Goal: Task Accomplishment & Management: Complete application form

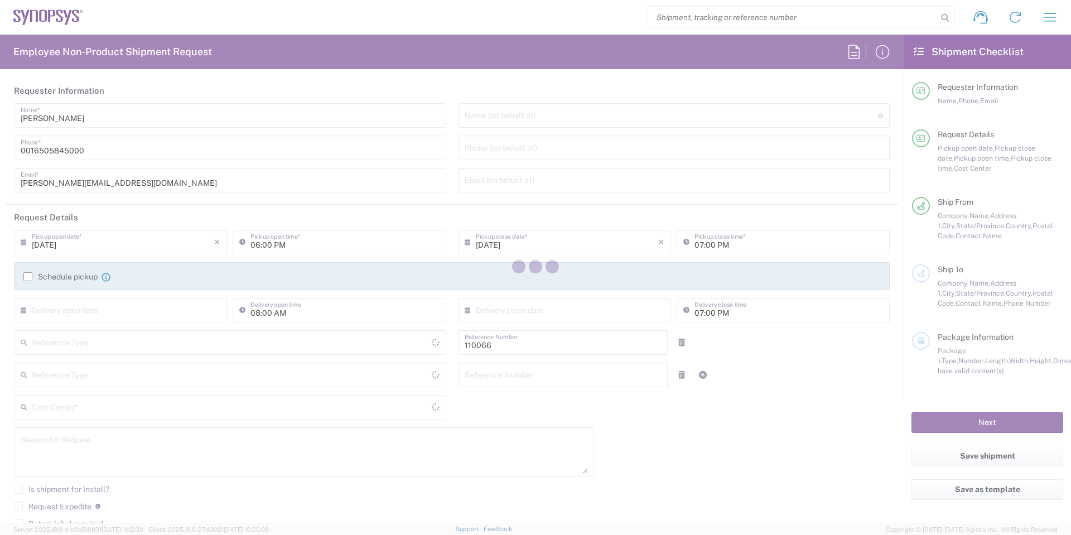
type input "Department"
type input "US01, CIO, IT, ESS2 110066"
type input "[GEOGRAPHIC_DATA]"
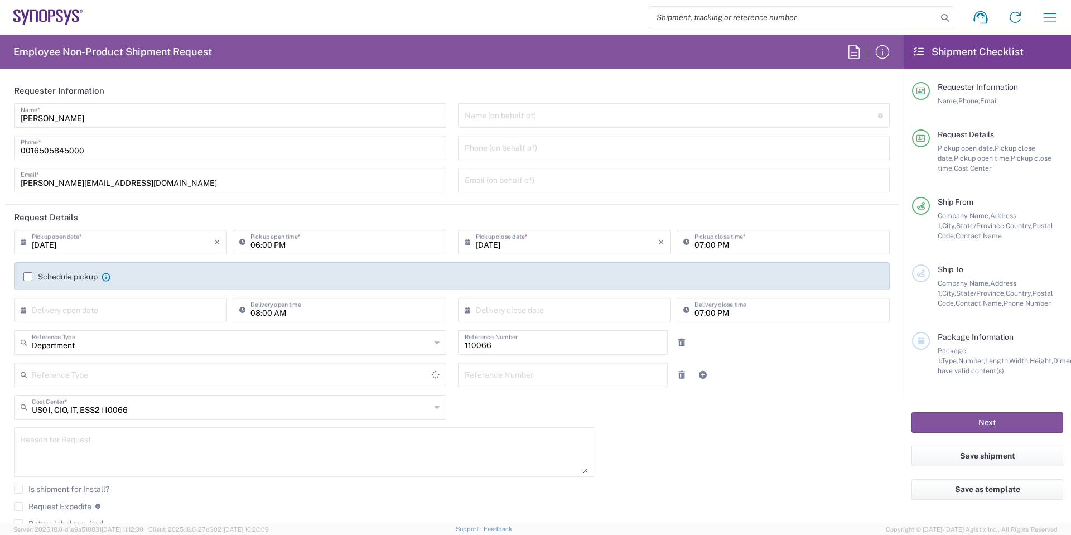
type input "[US_STATE]"
type input "Delivered at Place"
type input "[GEOGRAPHIC_DATA]"
type input "Hillsboro US03"
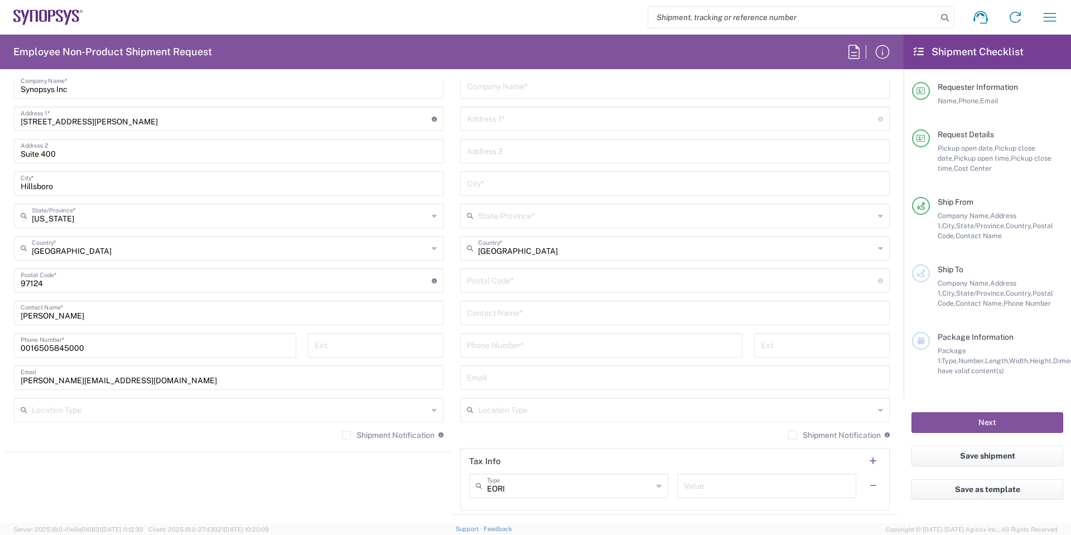
scroll to position [446, 0]
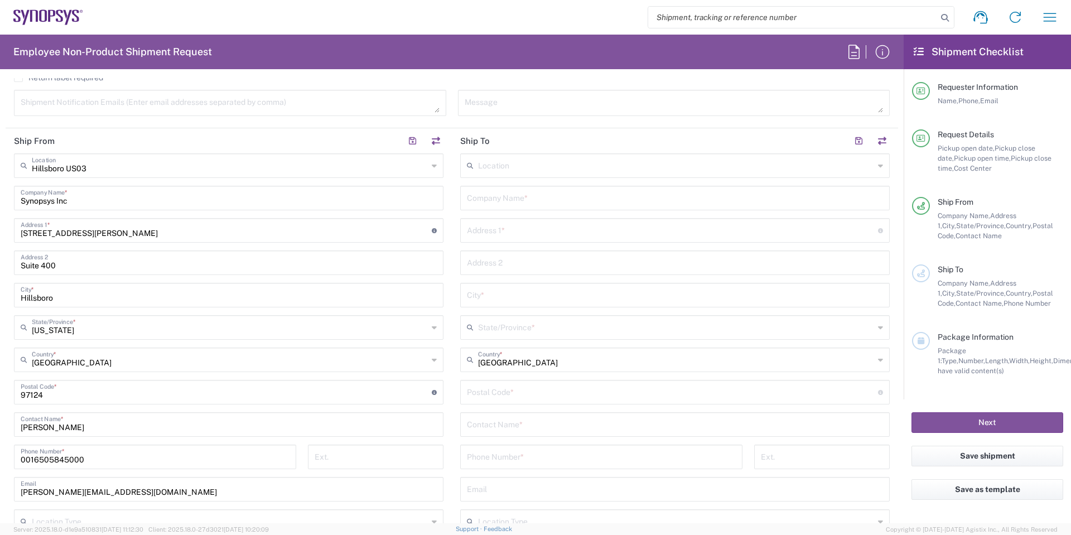
click at [638, 171] on input "text" at bounding box center [676, 165] width 396 height 20
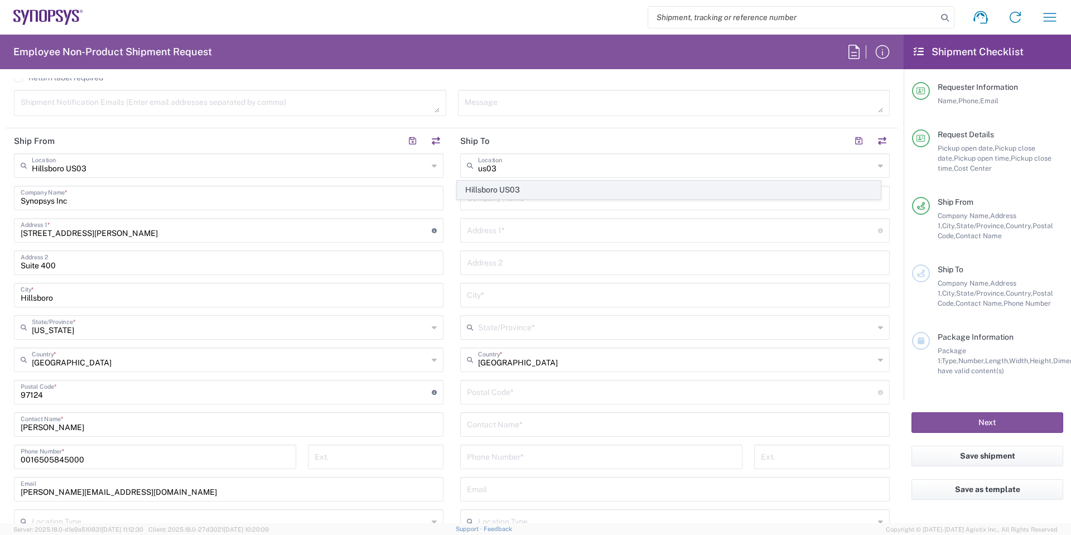
click at [520, 185] on span "Hillsboro US03" at bounding box center [668, 189] width 423 height 17
type input "Hillsboro US03"
type input "Synopsys Inc"
type input "[STREET_ADDRESS][PERSON_NAME]"
type input "Suite 400"
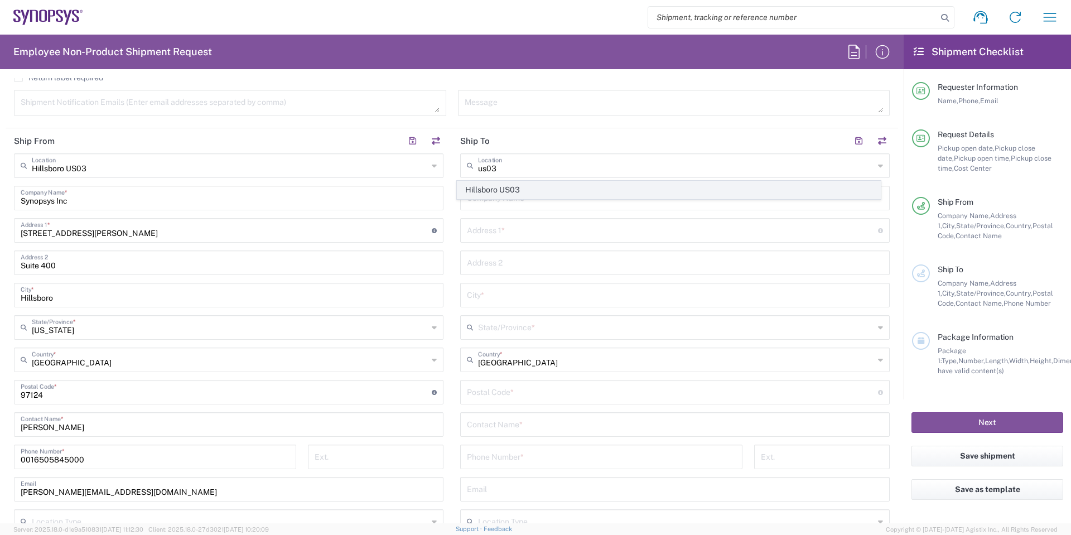
type input "Hillsboro"
type input "[US_STATE]"
type input "97124"
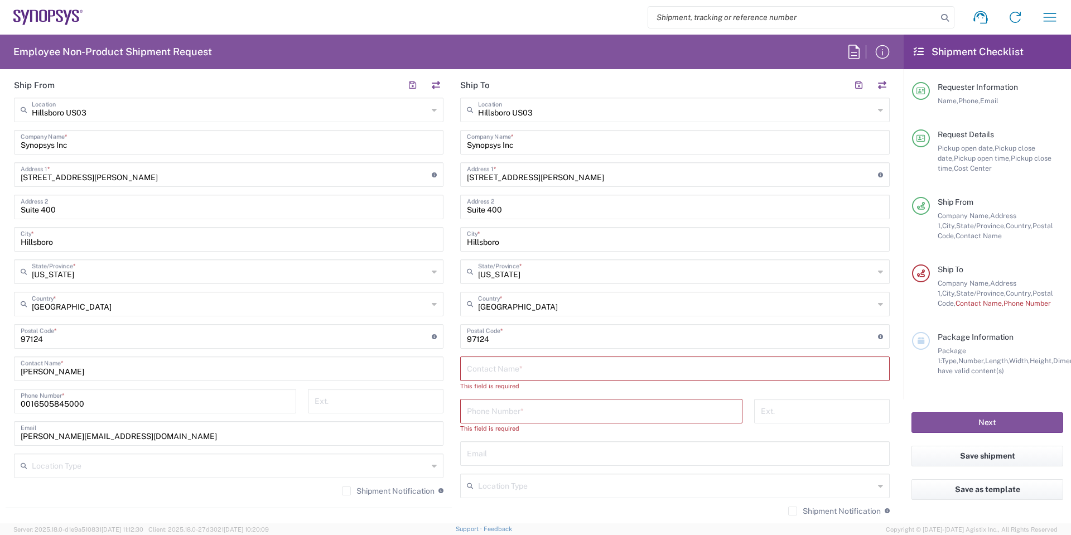
scroll to position [614, 0]
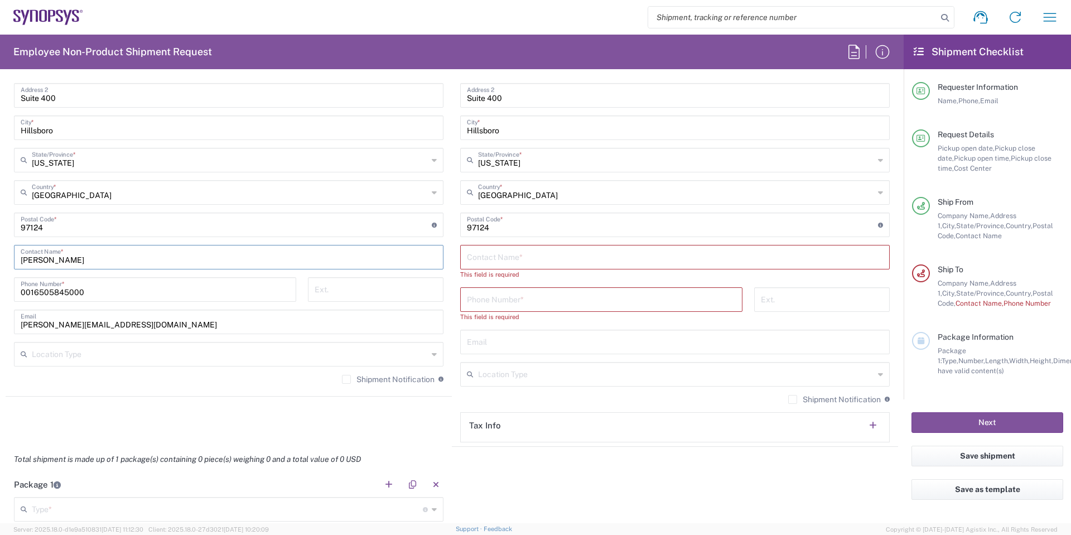
drag, startPoint x: 135, startPoint y: 261, endPoint x: 0, endPoint y: 249, distance: 135.5
click at [0, 249] on form "Requester Information [PERSON_NAME] Name * [PHONE_NUMBER] Phone * [EMAIL_ADDRES…" at bounding box center [452, 300] width 904 height 445
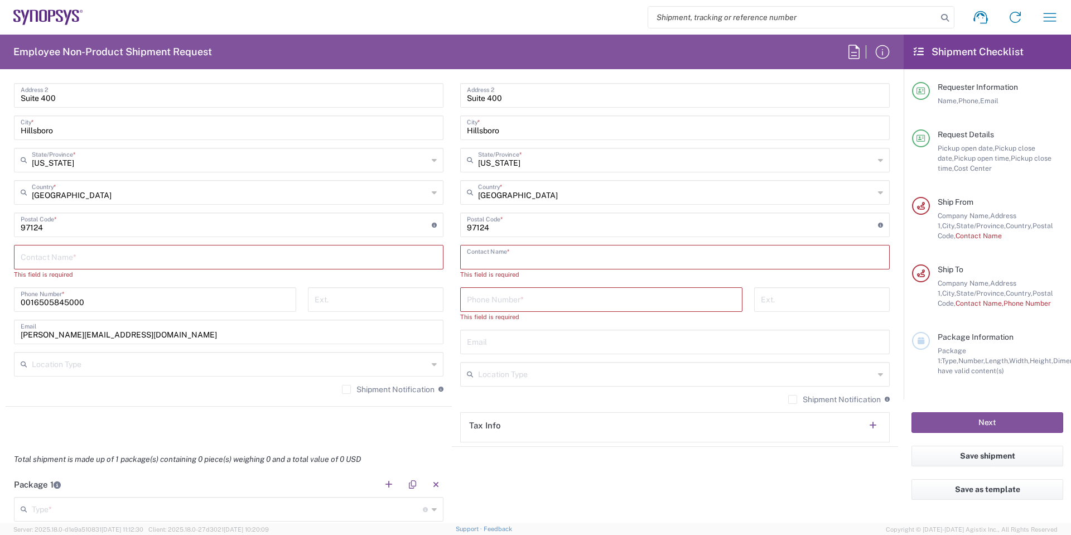
click at [493, 257] on input "text" at bounding box center [675, 257] width 416 height 20
paste input "[PERSON_NAME]"
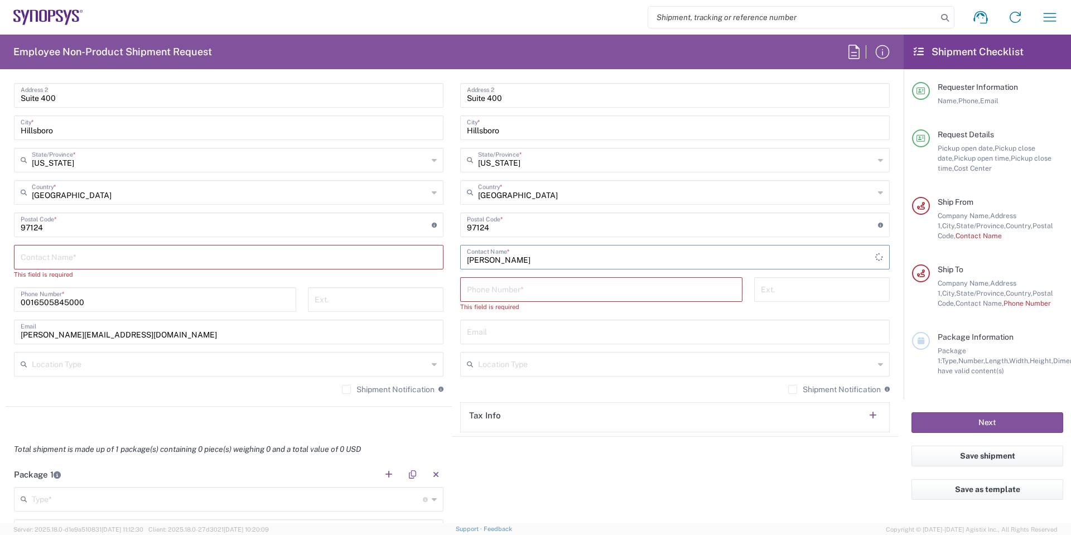
type input "[PERSON_NAME]"
drag, startPoint x: 122, startPoint y: 303, endPoint x: 0, endPoint y: 305, distance: 122.2
click at [0, 305] on form "Requester Information [PERSON_NAME] Name * [PHONE_NUMBER] Phone * [EMAIL_ADDRES…" at bounding box center [452, 300] width 904 height 445
click at [578, 288] on input "tel" at bounding box center [601, 289] width 269 height 20
paste input "0016505845000"
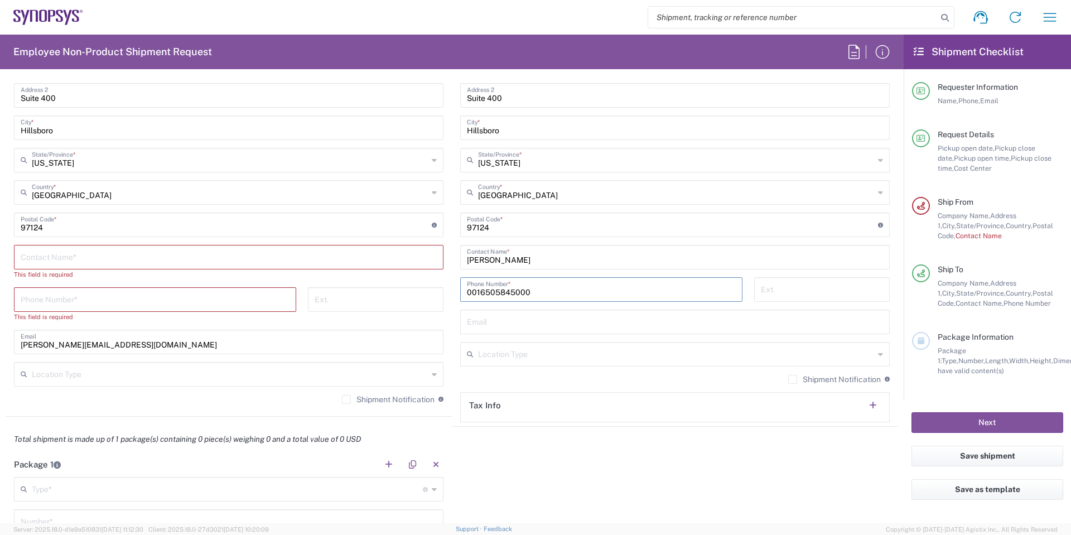
type input "0016505845000"
drag, startPoint x: 117, startPoint y: 343, endPoint x: 0, endPoint y: 347, distance: 117.2
click at [0, 347] on form "Requester Information [PERSON_NAME] Name * [PHONE_NUMBER] Phone * [EMAIL_ADDRES…" at bounding box center [452, 300] width 904 height 445
click at [530, 328] on input "text" at bounding box center [675, 321] width 416 height 20
paste input "[PERSON_NAME][EMAIL_ADDRESS][DOMAIN_NAME]"
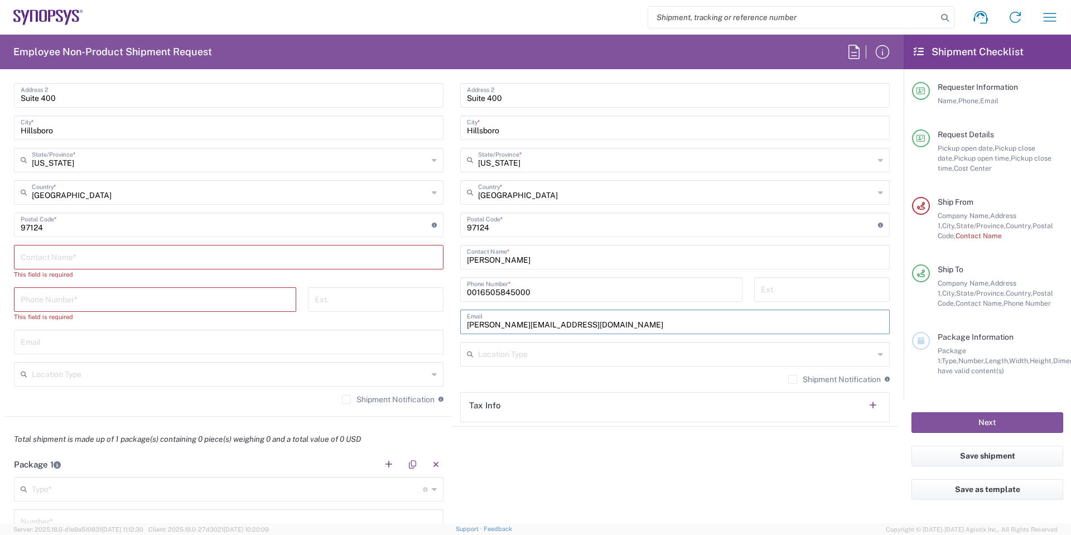
type input "[PERSON_NAME][EMAIL_ADDRESS][DOMAIN_NAME]"
drag, startPoint x: 792, startPoint y: 379, endPoint x: 457, endPoint y: 367, distance: 335.5
click at [788, 379] on label "Shipment Notification" at bounding box center [834, 379] width 93 height 9
click at [793, 379] on input "Shipment Notification" at bounding box center [793, 379] width 0 height 0
click at [342, 398] on label "Shipment Notification" at bounding box center [388, 399] width 93 height 9
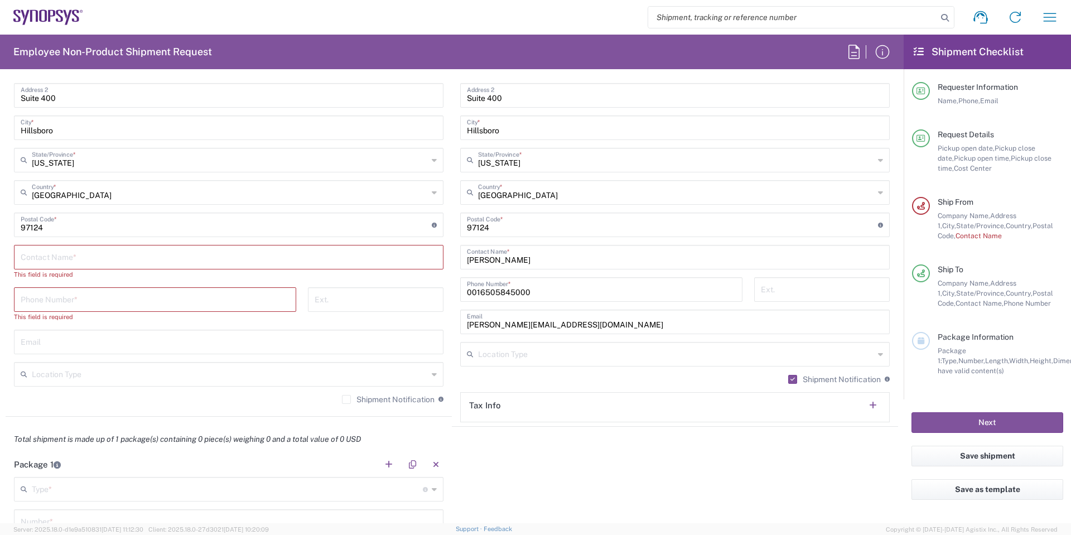
click at [346, 399] on input "Shipment Notification" at bounding box center [346, 399] width 0 height 0
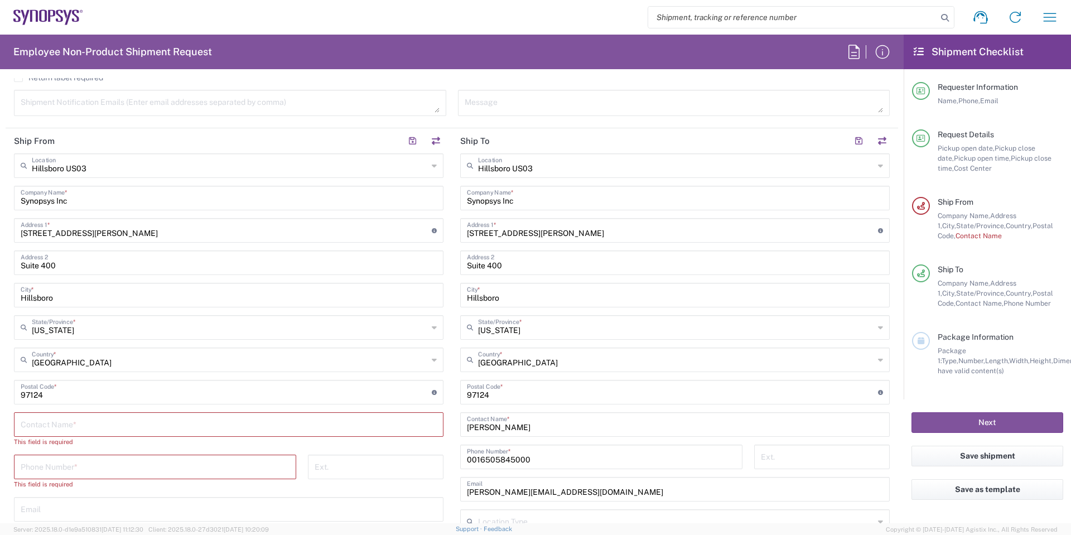
scroll to position [390, 0]
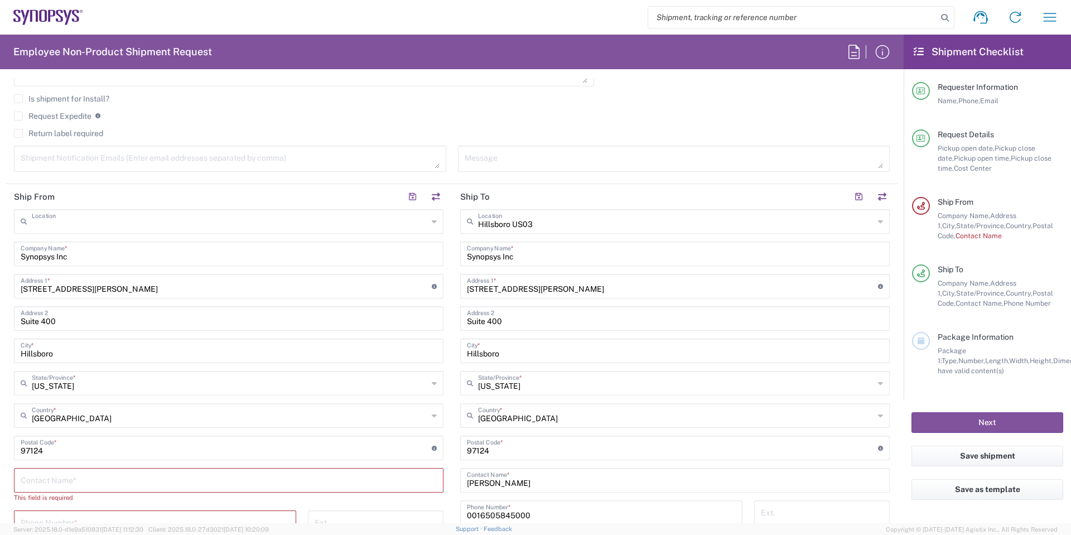
click at [0, 204] on form "Requester Information [PERSON_NAME] Name * [PHONE_NUMBER] Phone * [EMAIL_ADDRES…" at bounding box center [452, 300] width 904 height 445
type input "H"
type input "US99"
click at [85, 262] on div "No Results Found" at bounding box center [227, 250] width 425 height 26
click at [141, 301] on div "US99 Location No Results Found Synopsys Inc Company Name * [STREET_ADDRESS][PER…" at bounding box center [229, 422] width 430 height 426
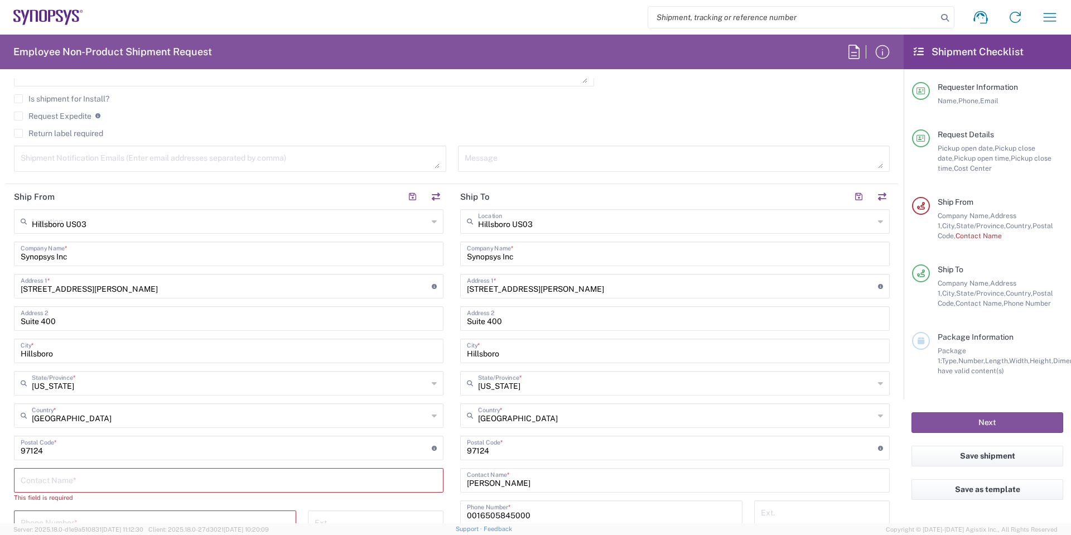
click at [86, 226] on input "Hillsboro US03" at bounding box center [230, 221] width 396 height 20
type input "H"
type input "S"
type input "US99"
click at [432, 133] on agx-checkbox-control "Return label required" at bounding box center [452, 133] width 876 height 9
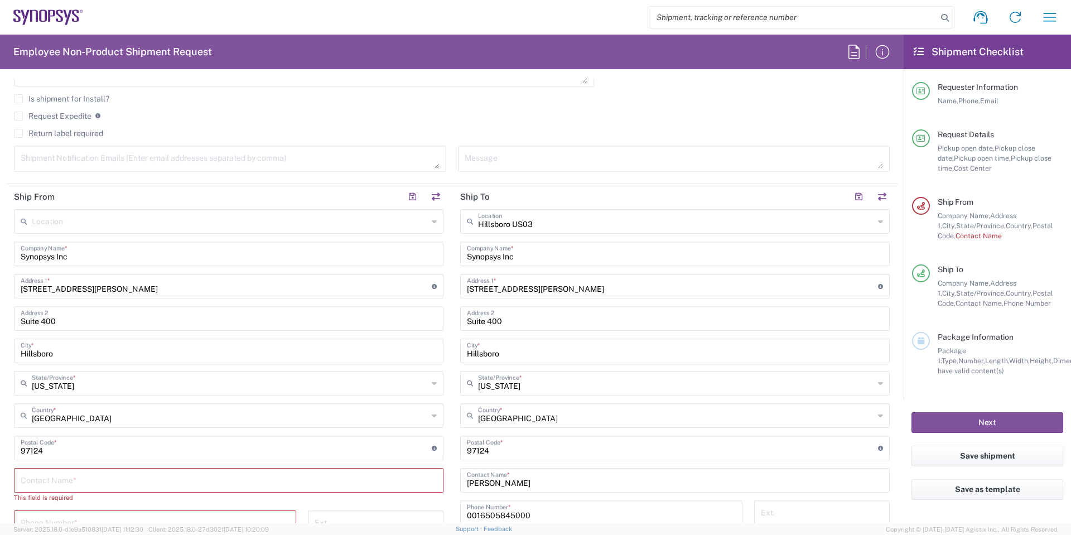
click at [305, 259] on input "Synopsys Inc" at bounding box center [229, 253] width 416 height 20
click at [0, 271] on form "Requester Information [PERSON_NAME] Name * [PHONE_NUMBER] Phone * [EMAIL_ADDRES…" at bounding box center [452, 300] width 904 height 445
type input "Synopsys Inc US99"
drag, startPoint x: 146, startPoint y: 290, endPoint x: 0, endPoint y: 286, distance: 146.2
click at [0, 286] on form "Requester Information [PERSON_NAME] Name * [PHONE_NUMBER] Phone * [EMAIL_ADDRES…" at bounding box center [452, 300] width 904 height 445
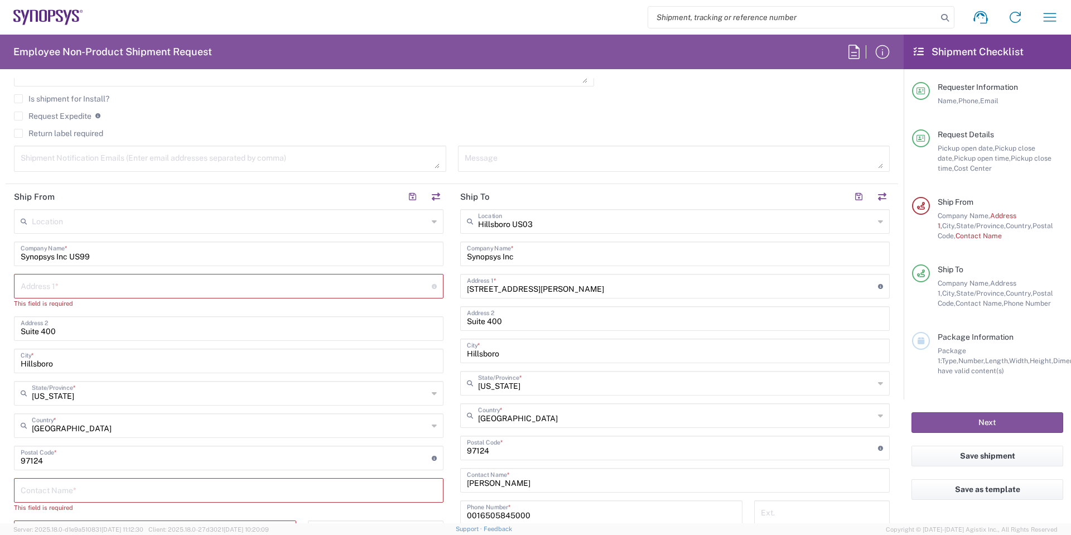
drag, startPoint x: 53, startPoint y: 281, endPoint x: 57, endPoint y: 286, distance: 6.7
click at [53, 281] on input "text" at bounding box center [226, 286] width 411 height 20
paste input "[STREET_ADDRESS][PERSON_NAME]"
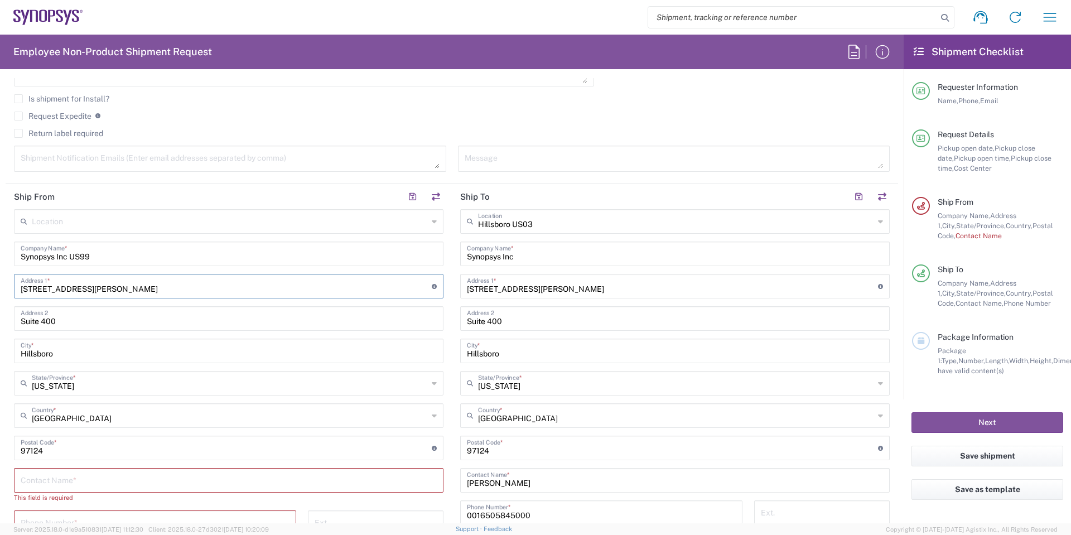
type input "[STREET_ADDRESS][PERSON_NAME]"
click at [0, 319] on form "Requester Information [PERSON_NAME] Name * [PHONE_NUMBER] Phone * [EMAIL_ADDRES…" at bounding box center [452, 300] width 904 height 445
click at [89, 359] on input "Hillsboro" at bounding box center [229, 350] width 416 height 20
drag, startPoint x: 24, startPoint y: 350, endPoint x: 1, endPoint y: 341, distance: 24.9
click at [0, 342] on form "Requester Information [PERSON_NAME] Name * [PHONE_NUMBER] Phone * [EMAIL_ADDRES…" at bounding box center [452, 300] width 904 height 445
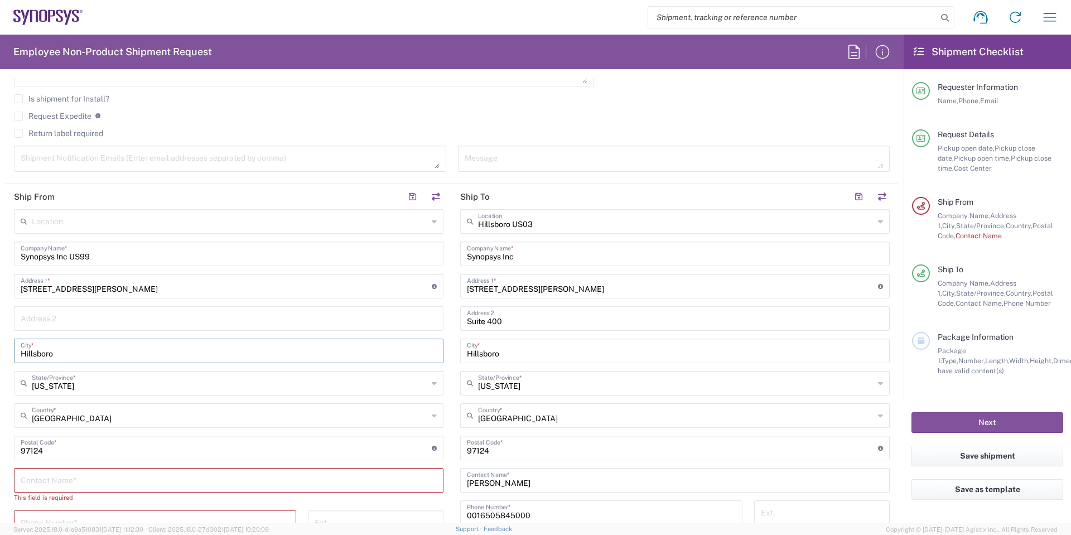
paste input "Independence"
type input "Independence"
click at [0, 385] on form "Requester Information [PERSON_NAME] Name * [PHONE_NUMBER] Phone * [EMAIL_ADDRES…" at bounding box center [452, 300] width 904 height 445
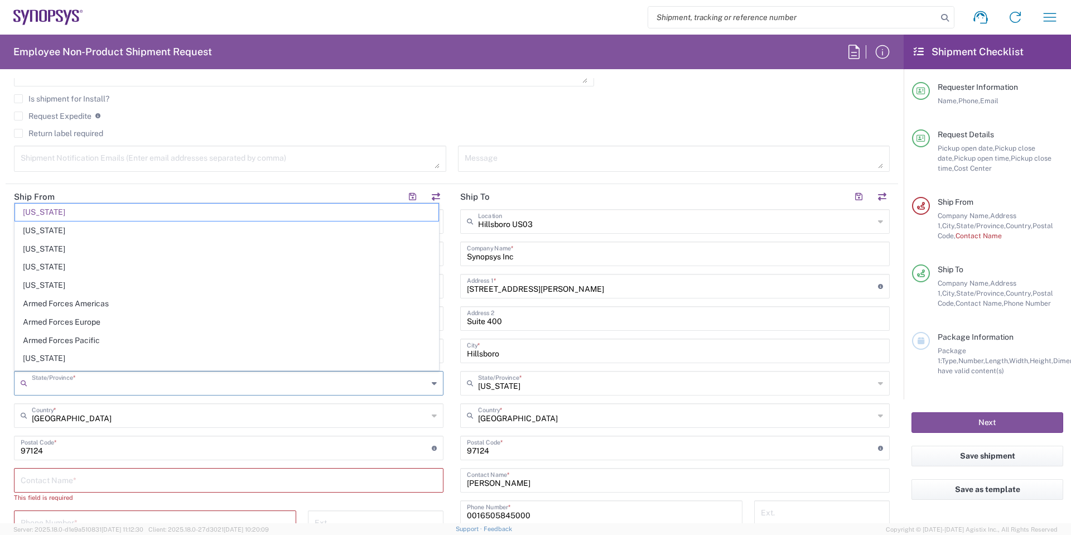
drag, startPoint x: 122, startPoint y: 389, endPoint x: 0, endPoint y: 384, distance: 122.3
click at [0, 384] on form "Requester Information [PERSON_NAME] Name * [PHONE_NUMBER] Phone * [EMAIL_ADDRES…" at bounding box center [452, 300] width 904 height 445
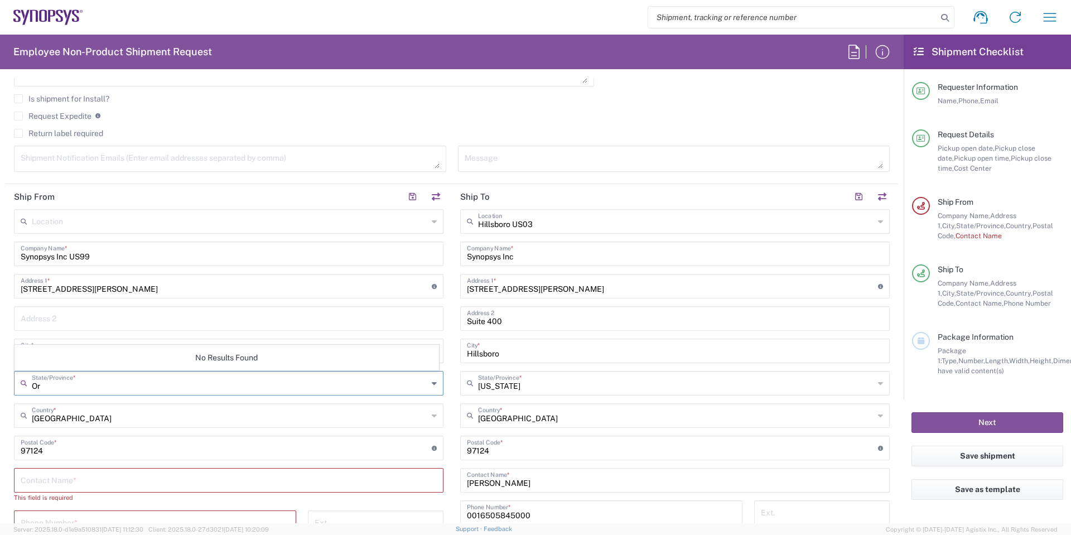
type input "O"
click at [50, 361] on span "[US_STATE]" at bounding box center [226, 361] width 423 height 17
type input "[US_STATE]"
drag, startPoint x: 75, startPoint y: 444, endPoint x: 0, endPoint y: 450, distance: 75.5
click at [0, 450] on form "Requester Information [PERSON_NAME] Name * [PHONE_NUMBER] Phone * [EMAIL_ADDRES…" at bounding box center [452, 300] width 904 height 445
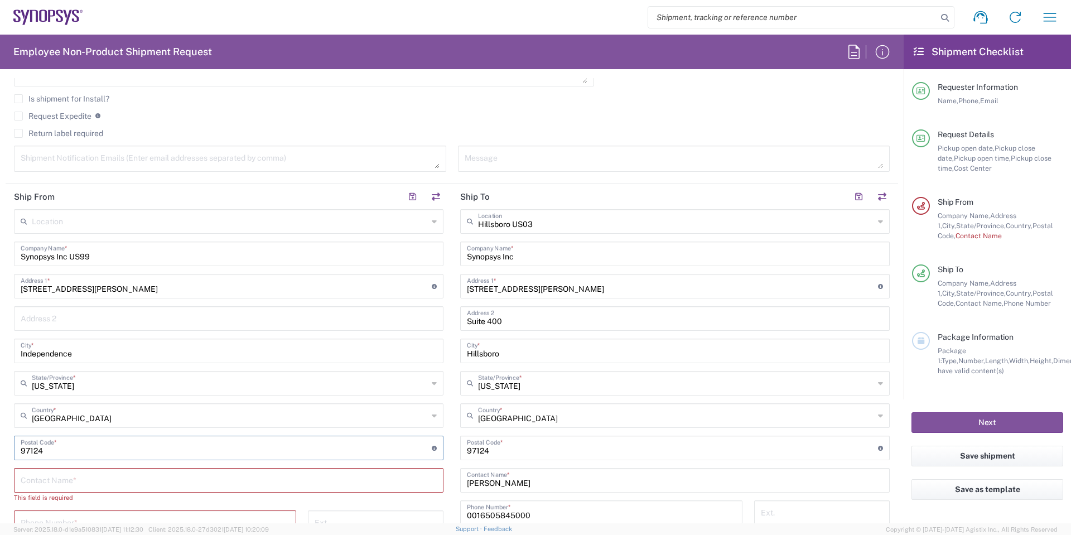
paste input "93526"
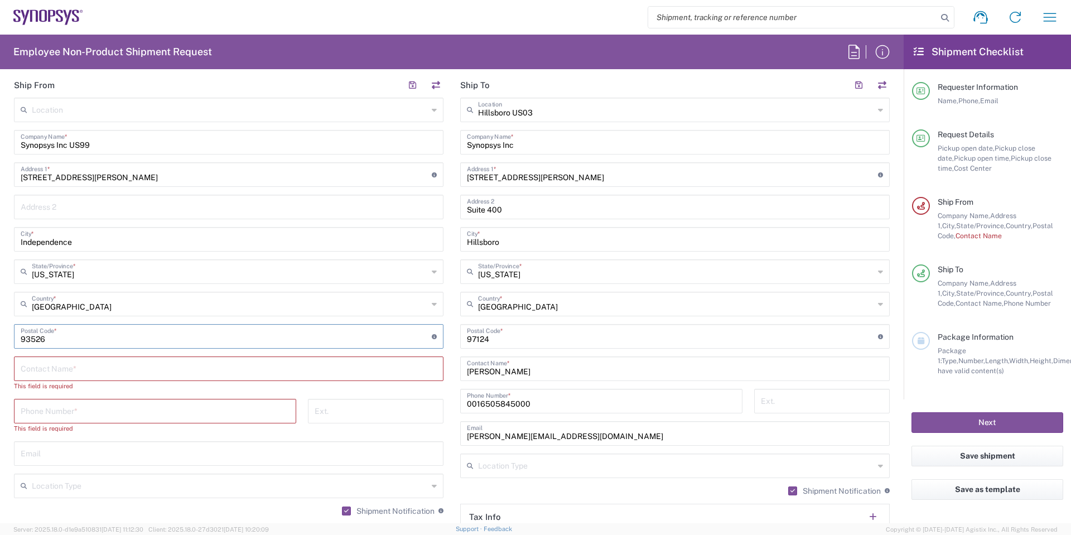
type input "93526"
click at [105, 359] on input "text" at bounding box center [229, 368] width 416 height 20
paste input "[PERSON_NAME]"
type input "[PERSON_NAME]"
click at [117, 407] on input "tel" at bounding box center [155, 400] width 269 height 20
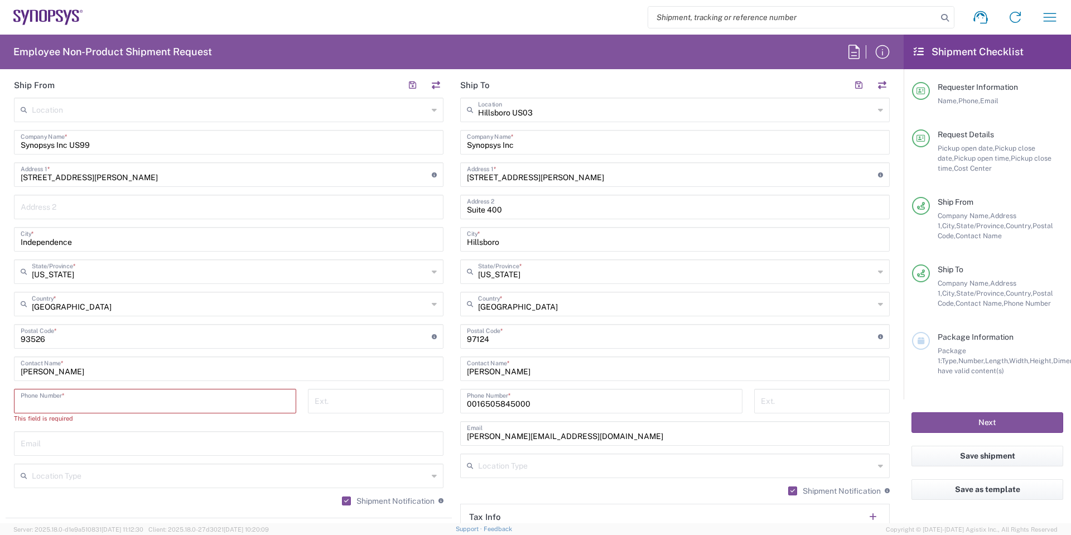
paste input "6502158464"
click at [22, 404] on input "6502158464" at bounding box center [155, 400] width 269 height 20
type input "16502158464"
click at [81, 436] on input "text" at bounding box center [229, 433] width 416 height 20
paste input "[EMAIL_ADDRESS][DOMAIN_NAME]"
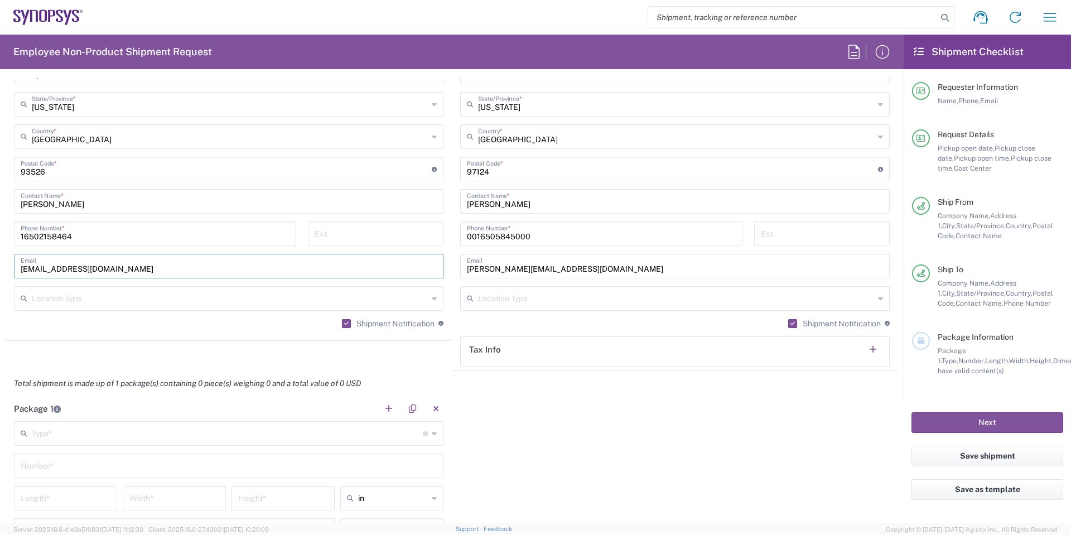
scroll to position [893, 0]
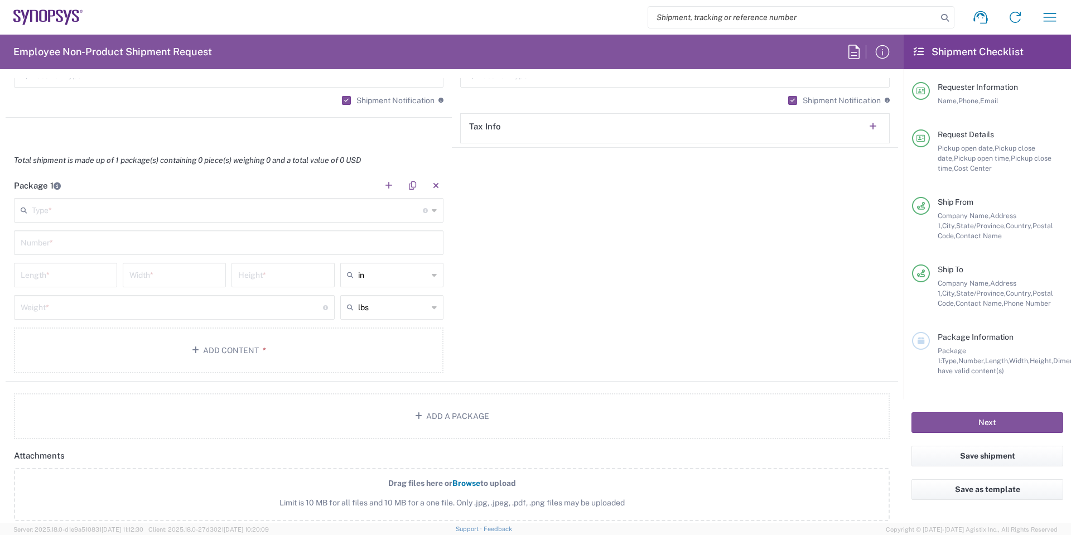
type input "[EMAIL_ADDRESS][DOMAIN_NAME]"
click at [102, 223] on main "Type * Material used to package goods Bale(s) Basket(s) Bolt(s) Bottle(s) Bucke…" at bounding box center [229, 287] width 446 height 179
click at [99, 218] on input "text" at bounding box center [227, 210] width 391 height 20
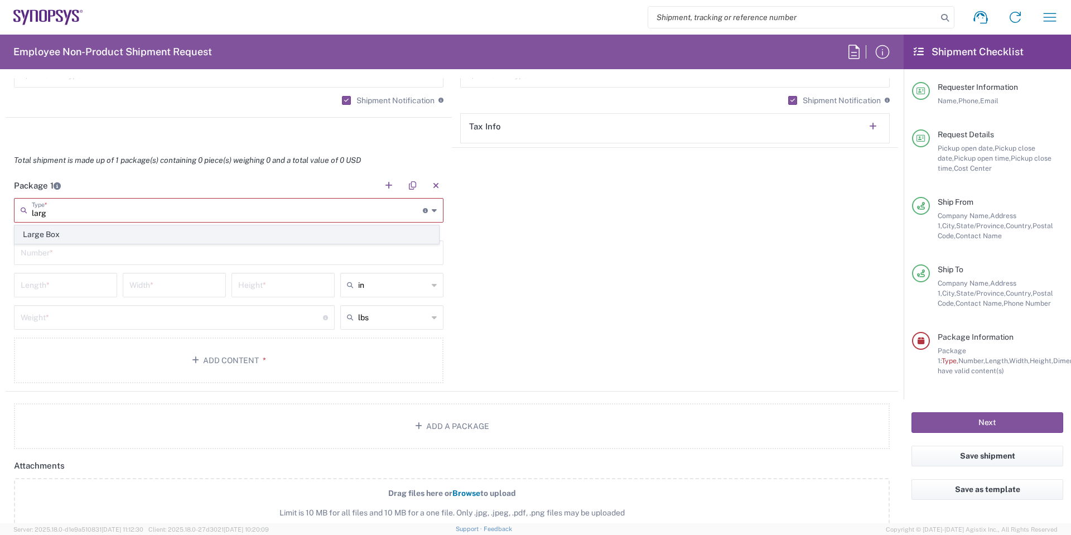
click at [78, 234] on span "Large Box" at bounding box center [226, 234] width 423 height 17
type input "Large Box"
type input "17.5"
type input "12.5"
type input "3"
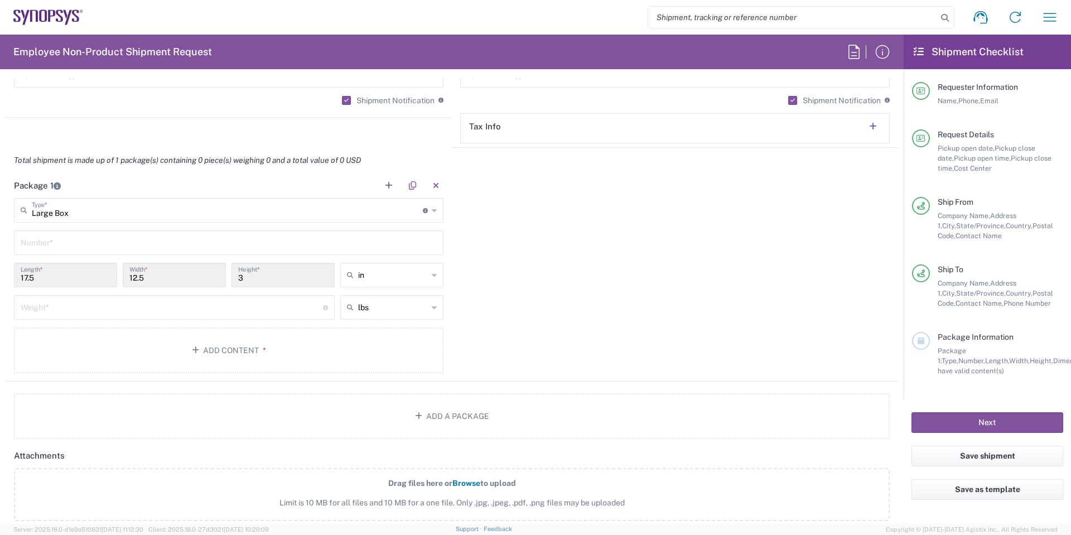
click at [68, 250] on input "text" at bounding box center [229, 242] width 416 height 20
type input "1"
click at [73, 308] on input "number" at bounding box center [172, 307] width 302 height 20
type input "6"
click at [248, 343] on button "Add Content *" at bounding box center [229, 350] width 430 height 46
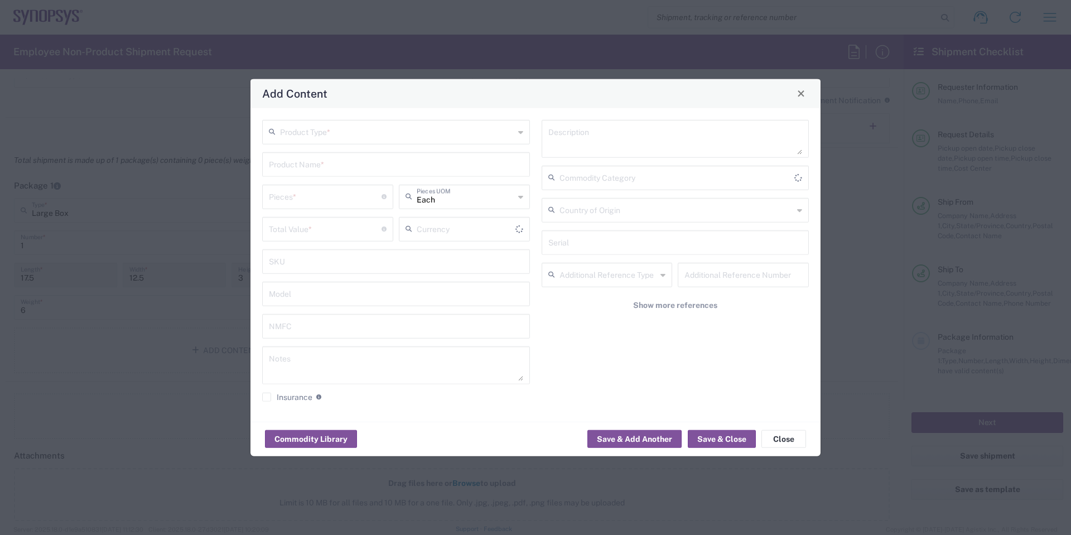
type input "US Dollar"
click at [342, 136] on input "text" at bounding box center [397, 131] width 234 height 20
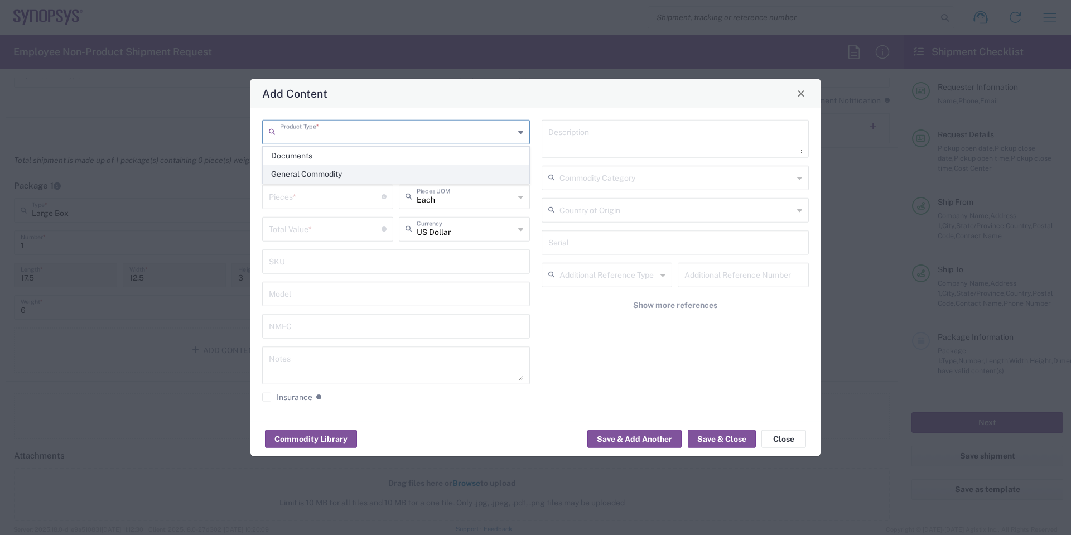
click at [326, 168] on span "General Commodity" at bounding box center [396, 174] width 266 height 17
type input "General Commodity"
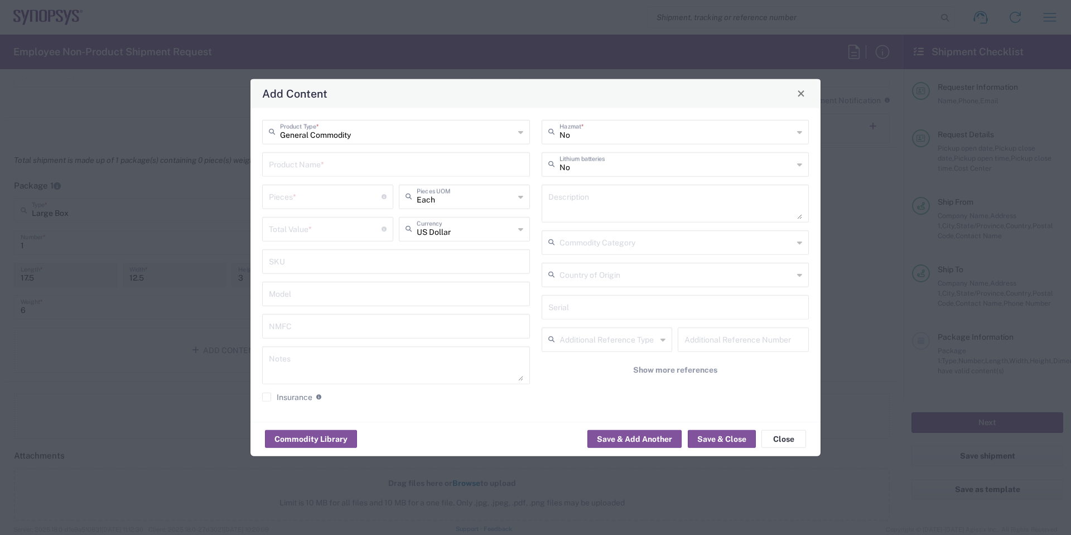
click at [326, 168] on input "text" at bounding box center [396, 163] width 254 height 20
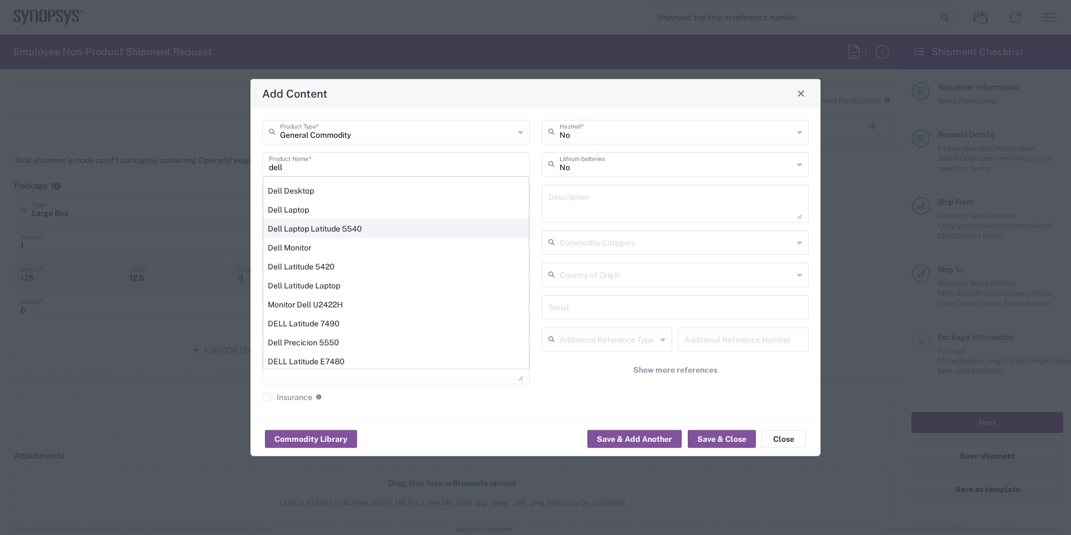
click at [392, 230] on div "Dell Laptop Latitude 5540" at bounding box center [396, 228] width 266 height 19
type input "Dell Laptop Latitude 5540"
type textarea "Dell Laptop Latitude 5540"
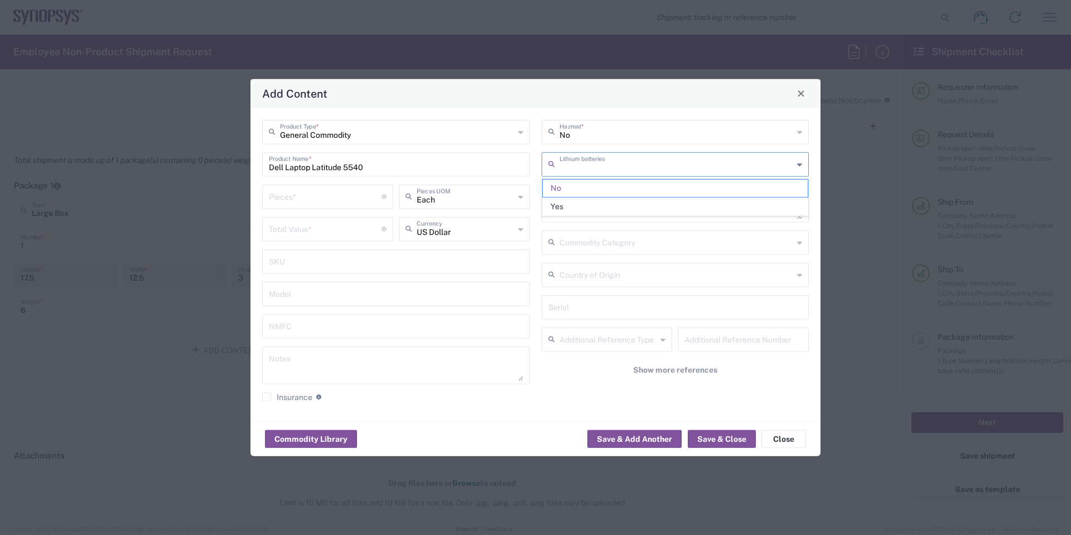
click at [604, 157] on input "text" at bounding box center [677, 163] width 234 height 20
drag, startPoint x: 577, startPoint y: 202, endPoint x: 343, endPoint y: 186, distance: 235.4
click at [577, 203] on span "Yes" at bounding box center [676, 206] width 266 height 17
type input "Yes"
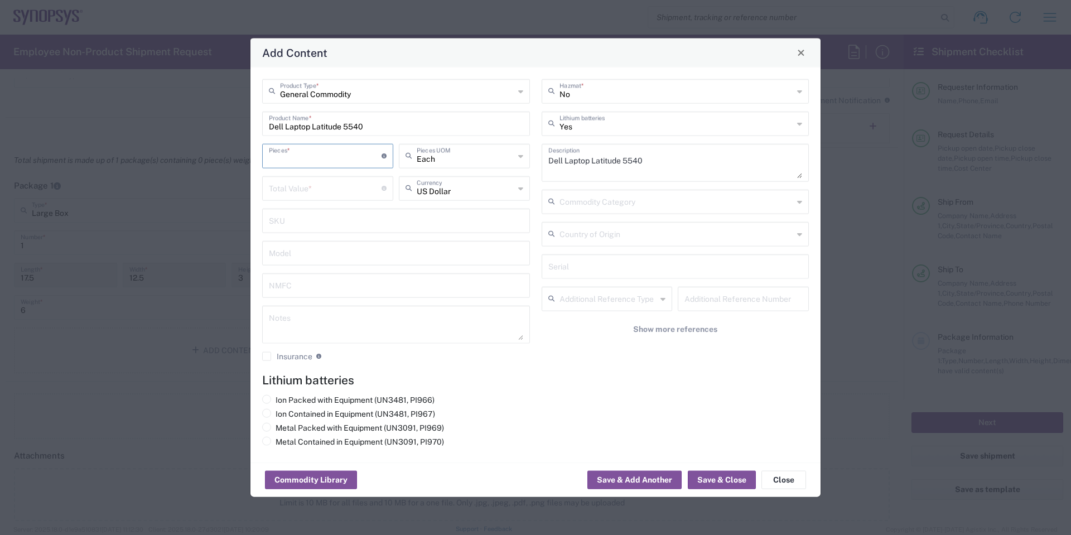
click at [322, 157] on input "number" at bounding box center [325, 155] width 113 height 20
type input "1"
click at [320, 185] on input "number" at bounding box center [325, 187] width 113 height 20
type input "500"
click at [273, 415] on label "Ion Contained in Equipment (UN3481, PI967)" at bounding box center [348, 413] width 173 height 10
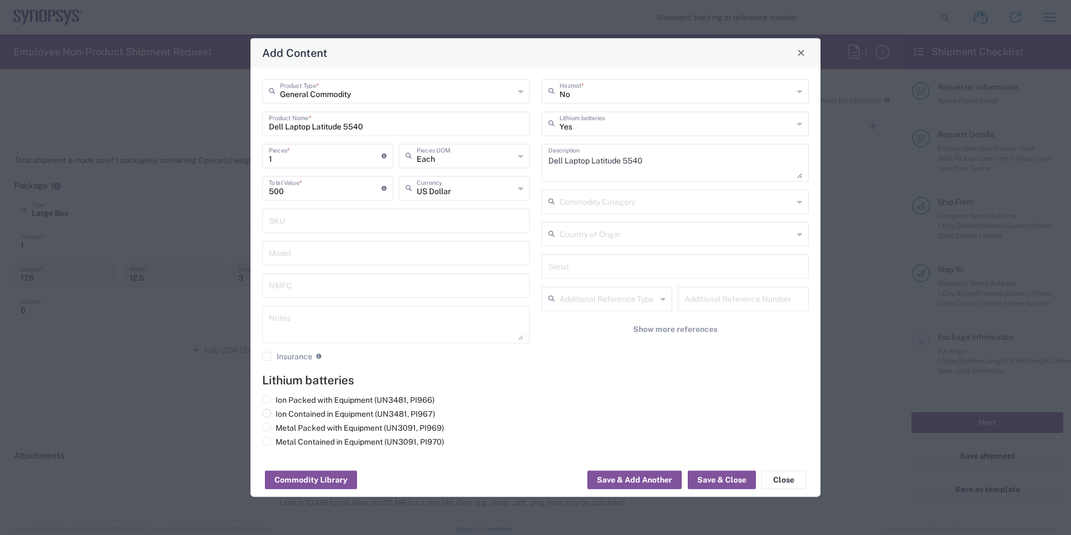
click at [276, 415] on input "Ion Contained in Equipment (UN3481, PI967)" at bounding box center [279, 411] width 7 height 7
radio input "true"
click at [729, 476] on button "Save & Close" at bounding box center [722, 480] width 68 height 18
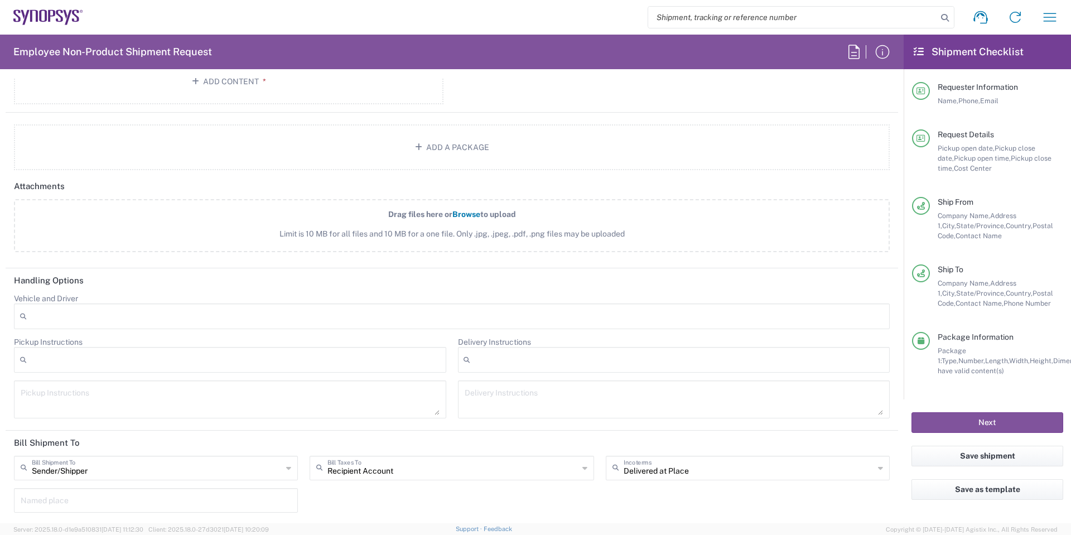
scroll to position [1283, 0]
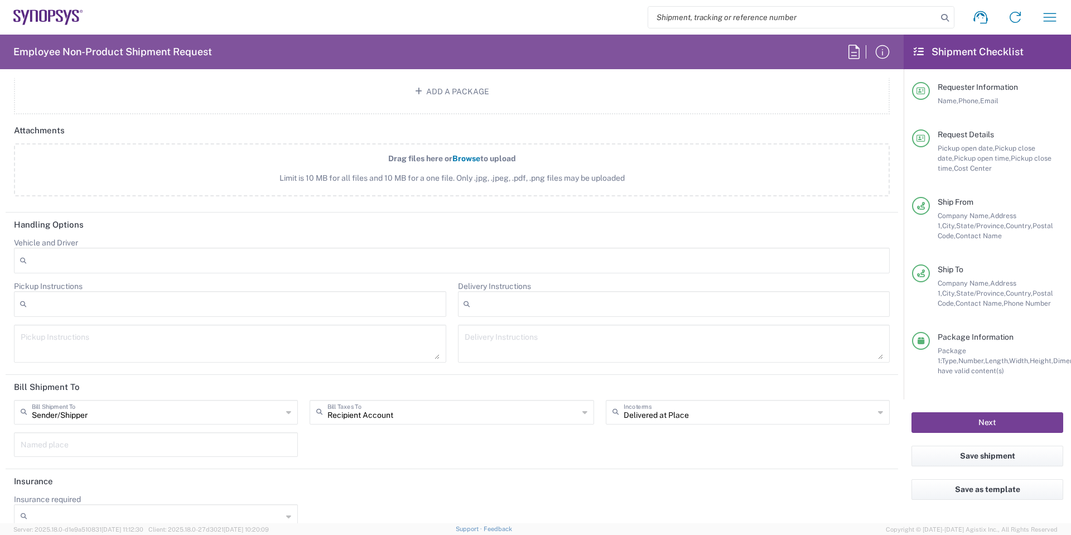
click at [973, 417] on button "Next" at bounding box center [988, 422] width 152 height 21
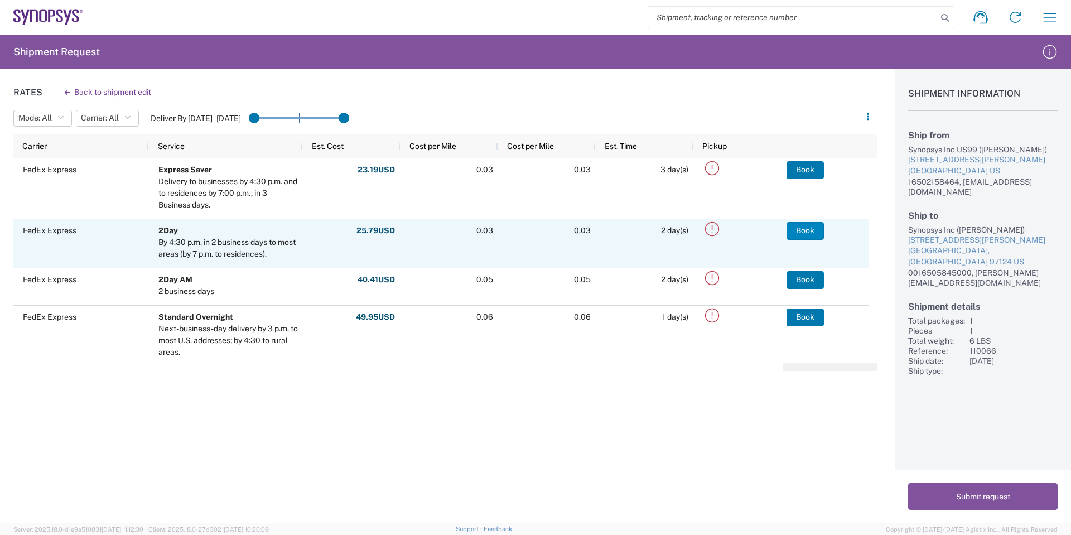
click at [802, 232] on button "Book" at bounding box center [805, 231] width 37 height 18
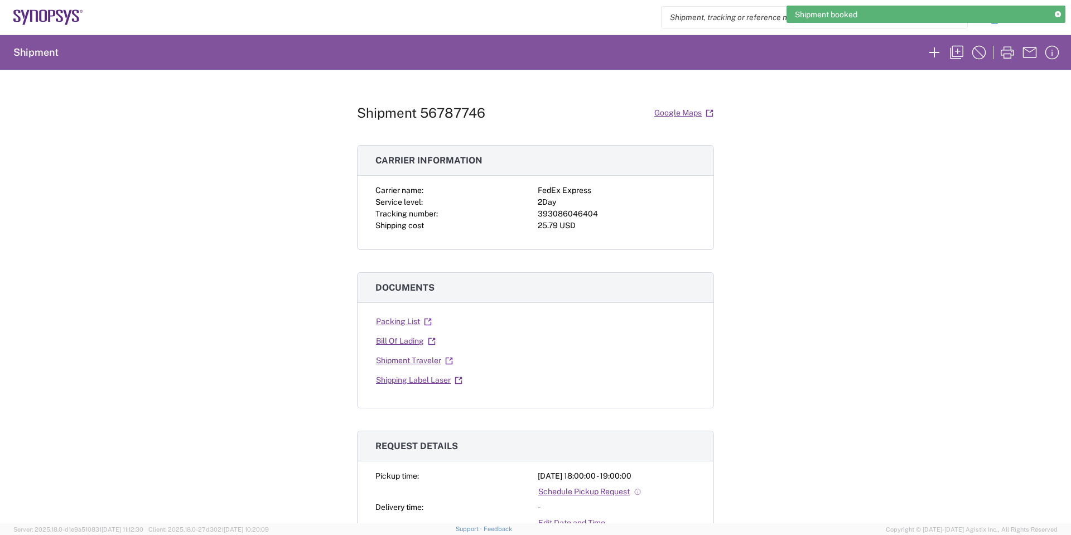
scroll to position [112, 0]
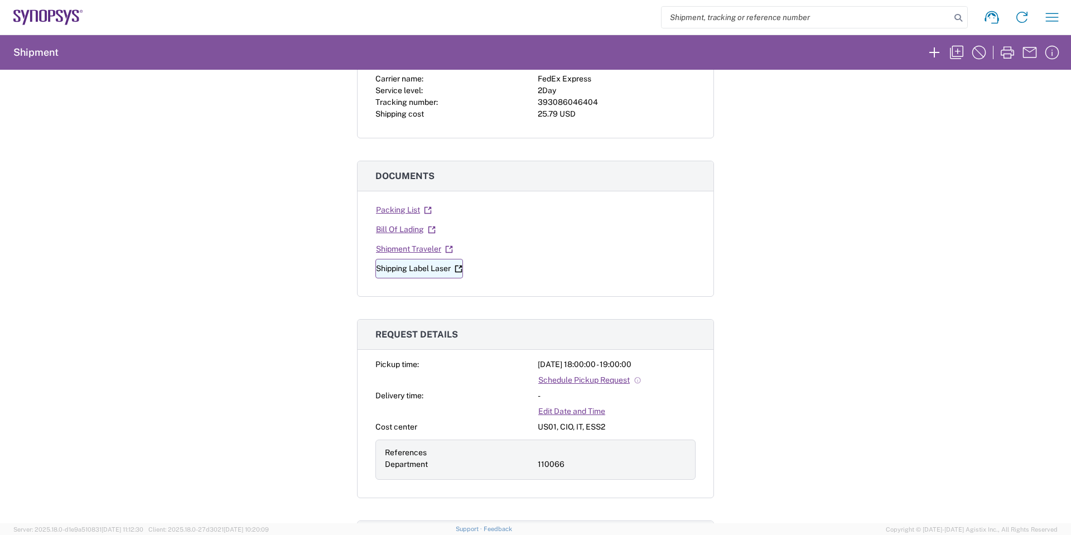
click at [457, 270] on icon at bounding box center [459, 269] width 8 height 8
